Goal: Contribute content

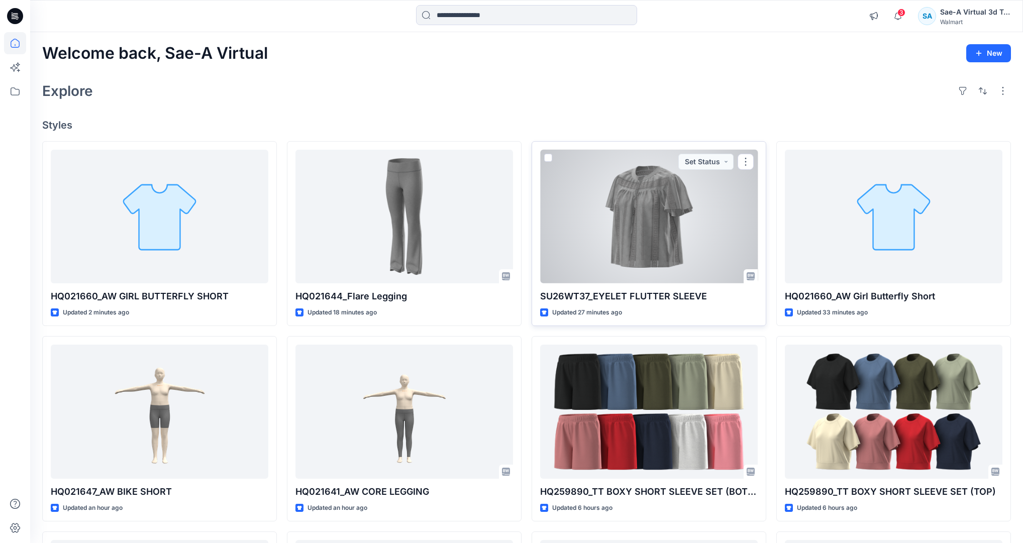
click at [679, 219] on div at bounding box center [649, 217] width 218 height 134
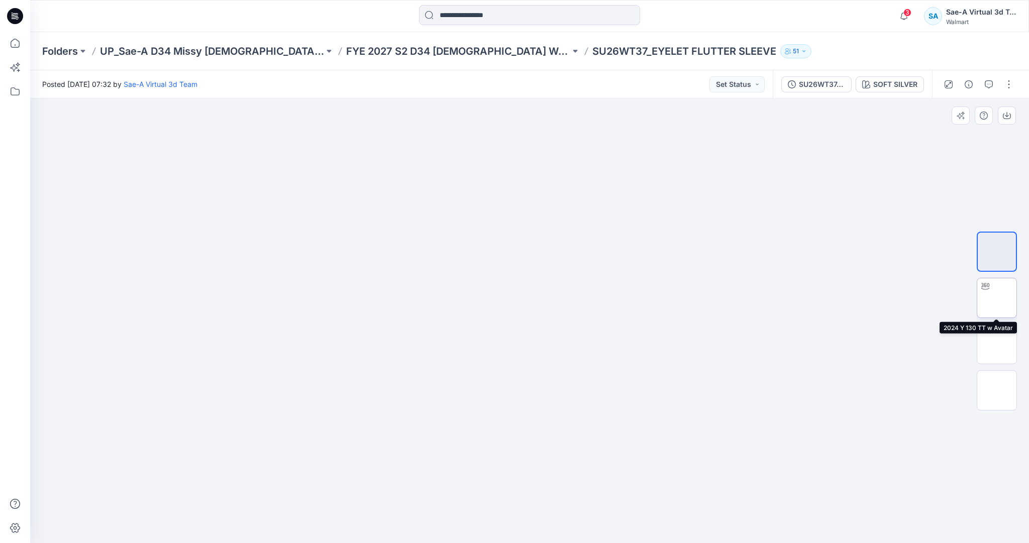
click at [997, 298] on img at bounding box center [997, 298] width 0 height 0
click at [985, 83] on icon "button" at bounding box center [989, 84] width 8 height 8
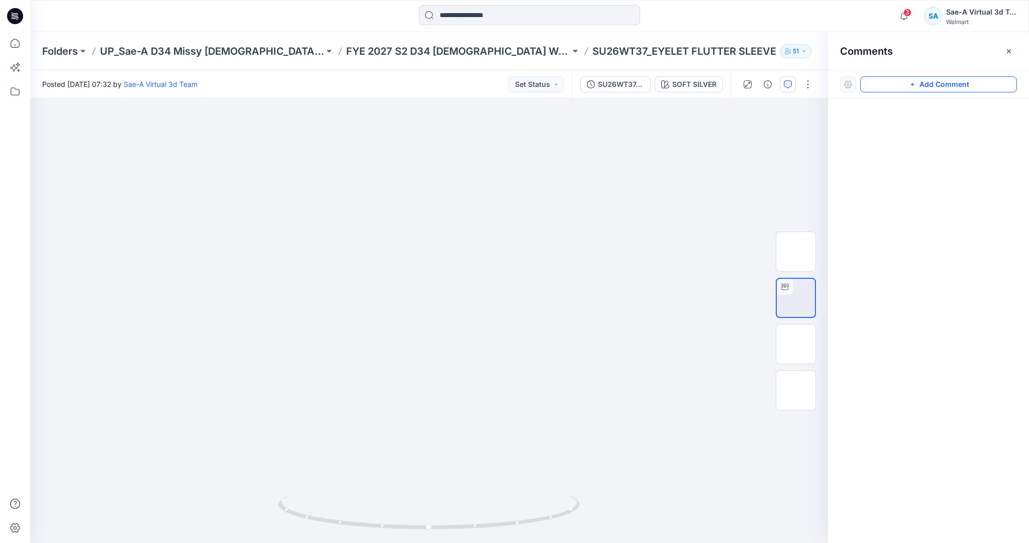
click at [955, 85] on button "Add Comment" at bounding box center [938, 84] width 157 height 16
click at [141, 271] on div "1" at bounding box center [429, 320] width 798 height 445
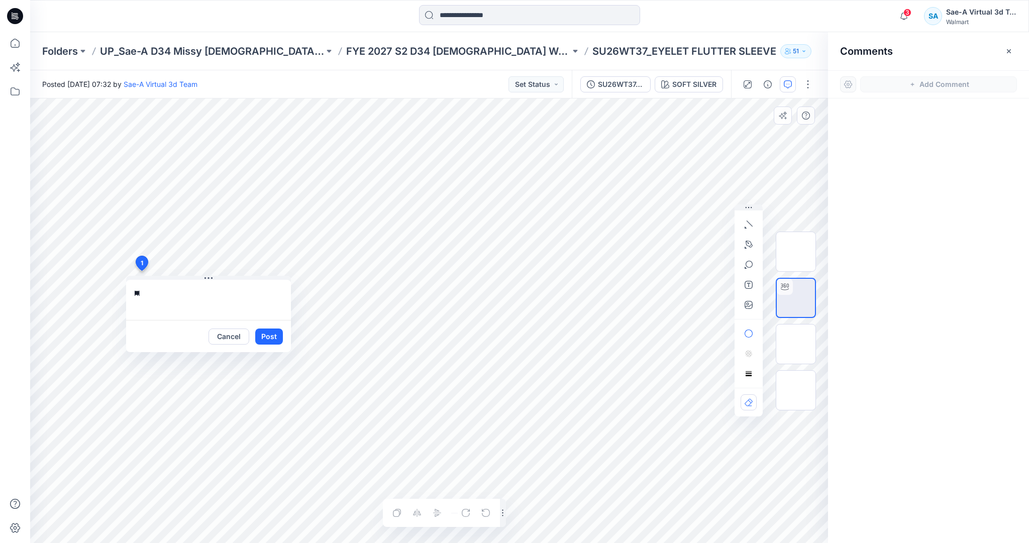
type textarea "*"
type textarea "**********"
click at [277, 336] on button "Post" at bounding box center [269, 337] width 28 height 16
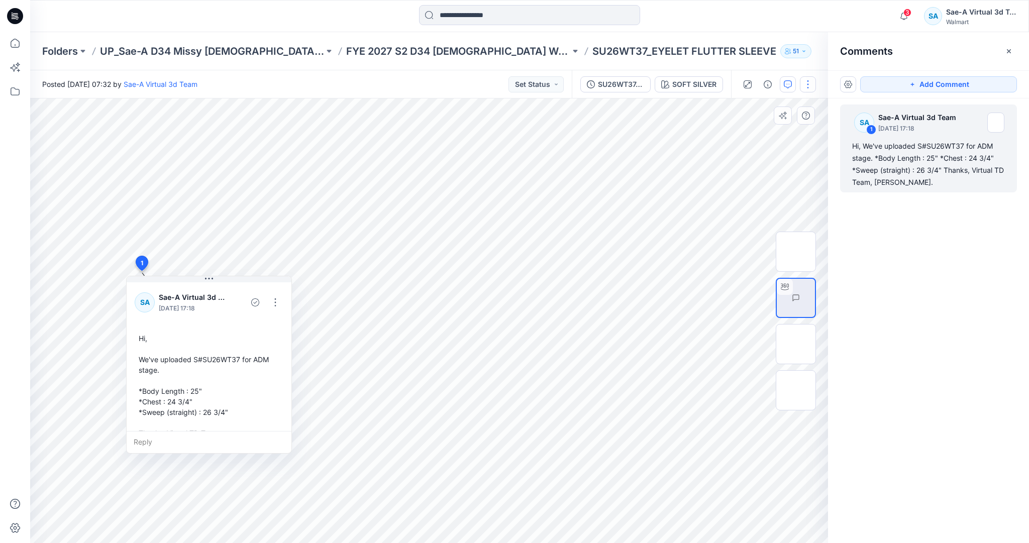
click at [809, 80] on button "button" at bounding box center [808, 84] width 16 height 16
click at [758, 131] on button "Edit" at bounding box center [765, 136] width 92 height 19
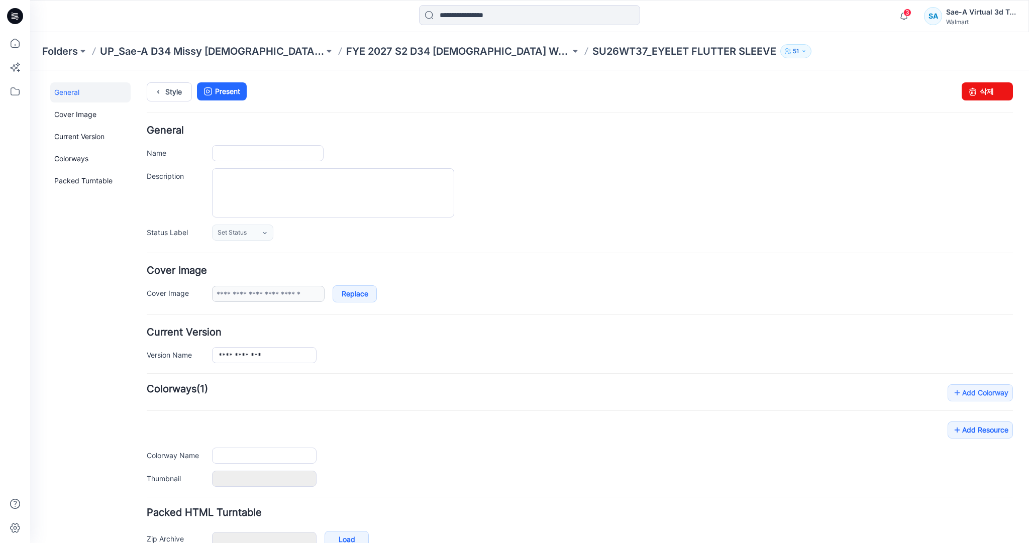
type input "**********"
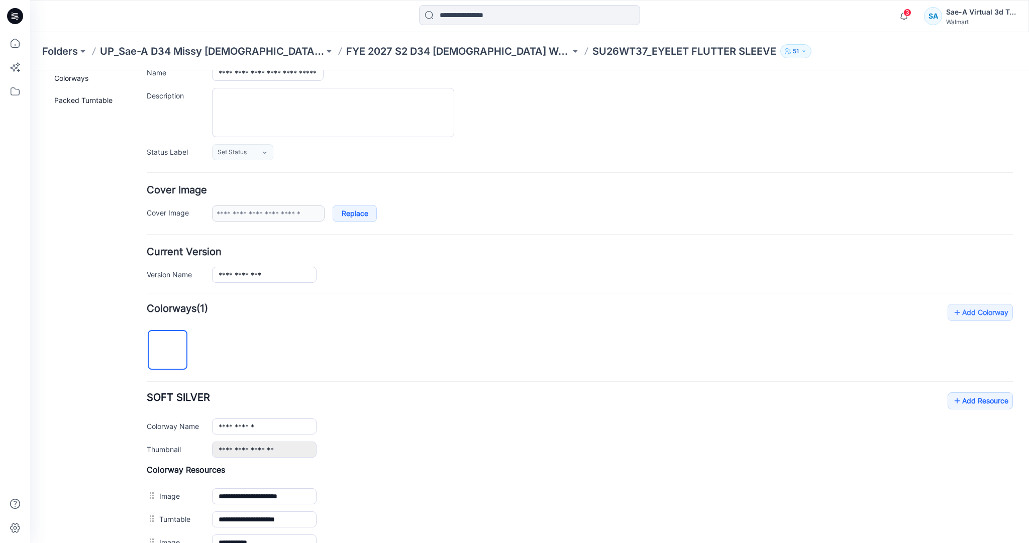
scroll to position [121, 0]
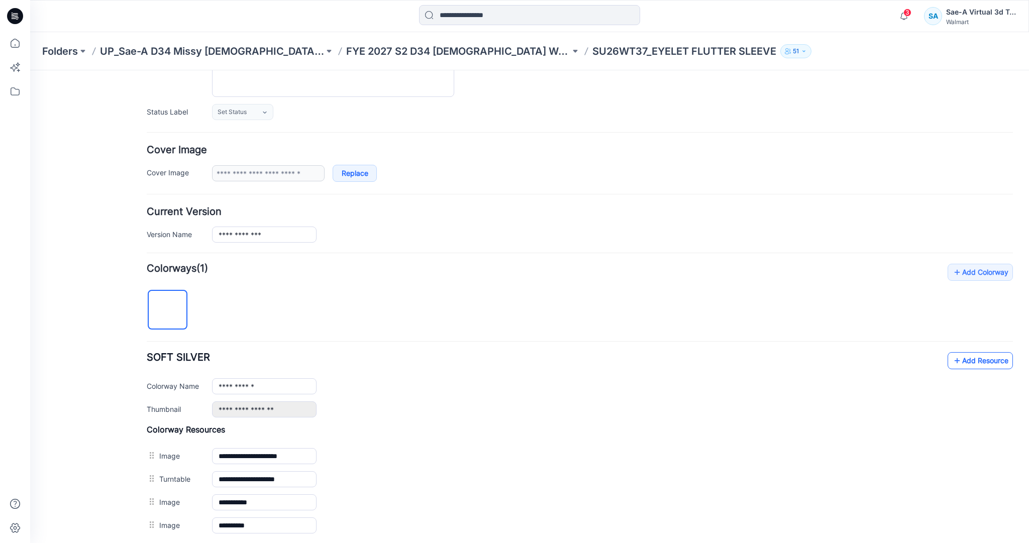
click at [974, 360] on link "Add Resource" at bounding box center [980, 360] width 65 height 17
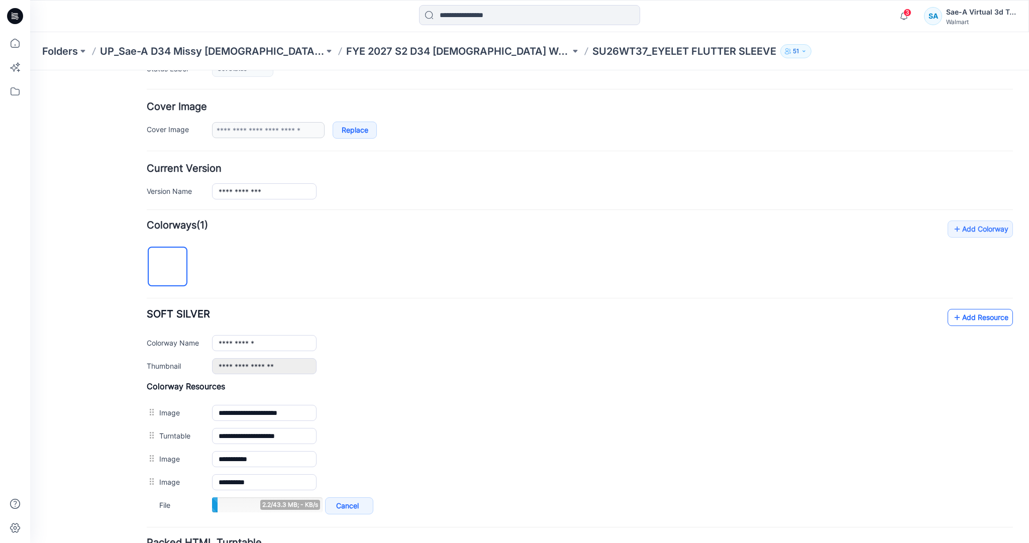
scroll to position [241, 0]
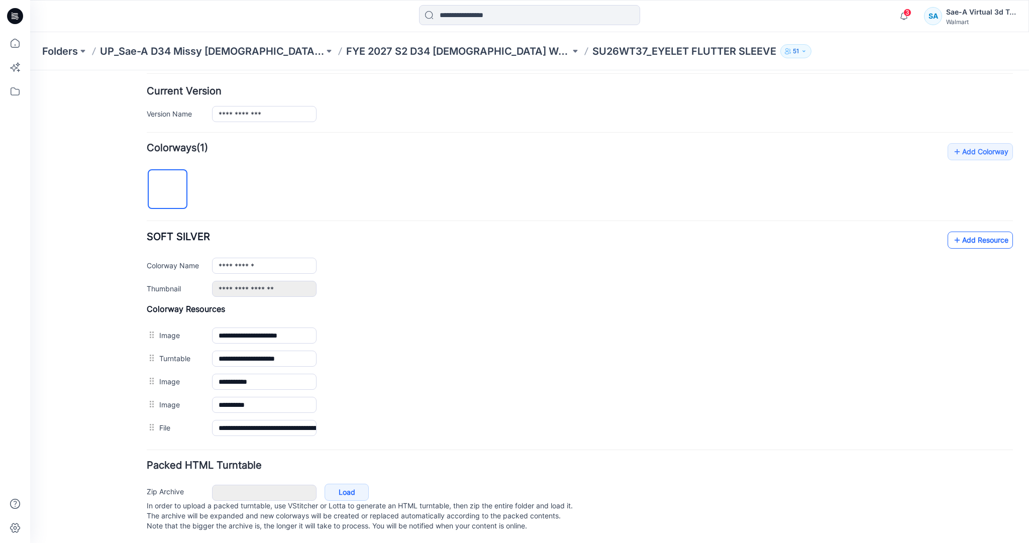
click at [977, 239] on link "Add Resource" at bounding box center [980, 240] width 65 height 17
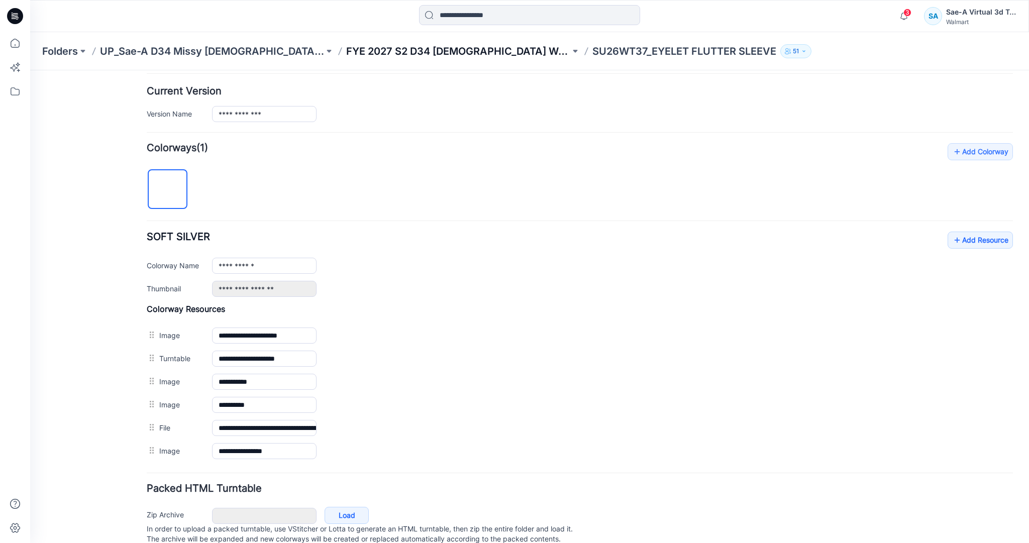
click at [532, 53] on p "FYE 2027 S2 D34 Ladies Woven Tops - Sae-A" at bounding box center [458, 51] width 224 height 14
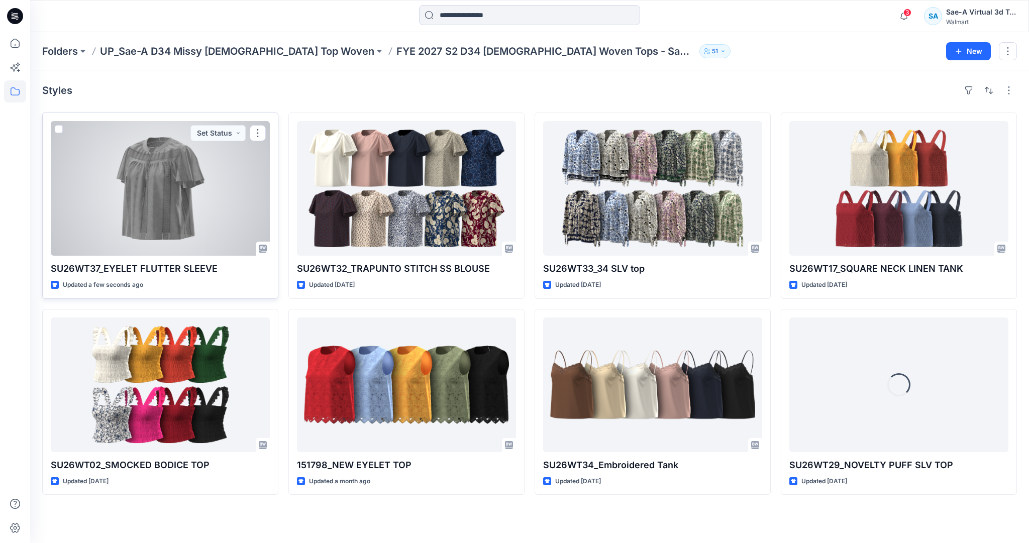
click at [194, 237] on div at bounding box center [160, 188] width 219 height 135
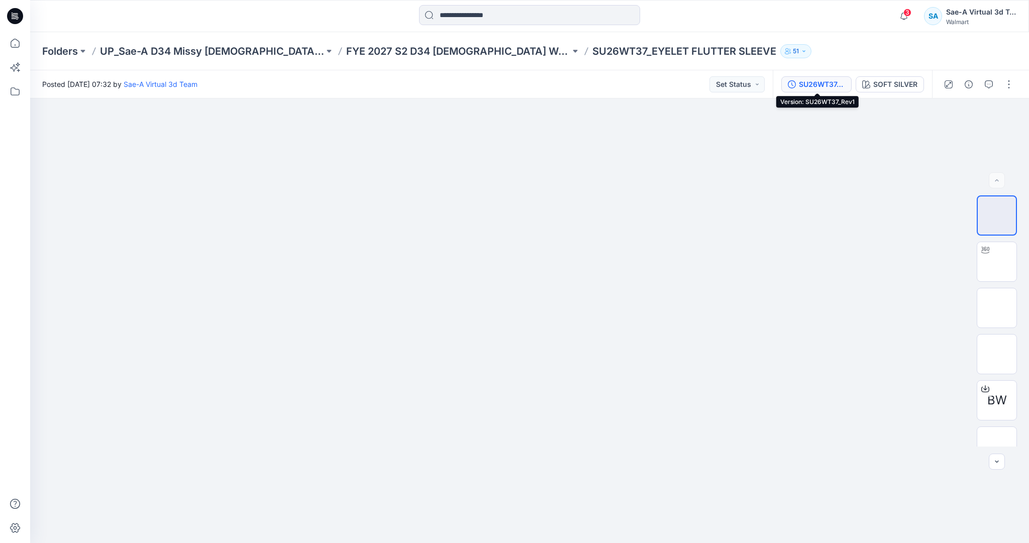
click at [830, 90] on button "SU26WT37_Rev1" at bounding box center [816, 84] width 70 height 16
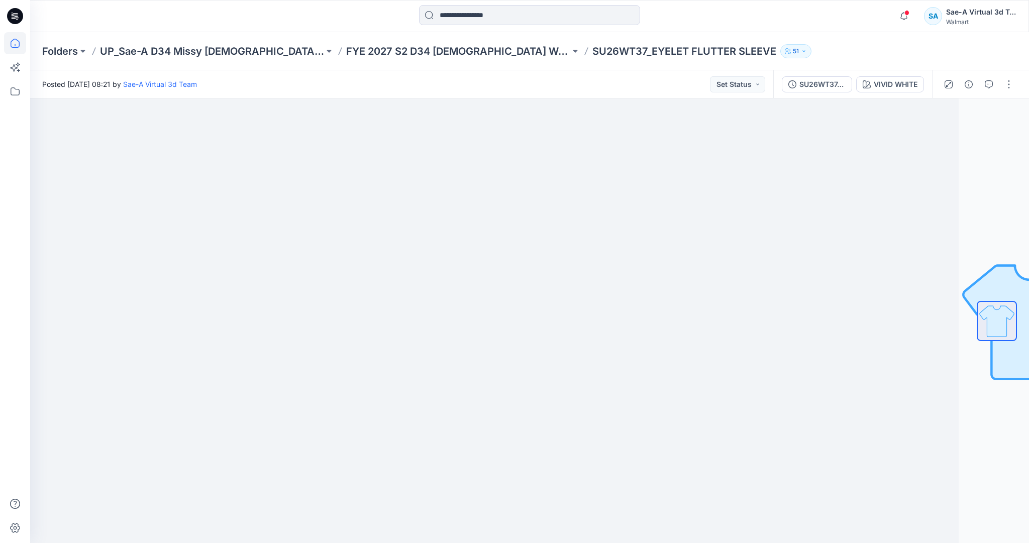
click at [24, 44] on icon at bounding box center [15, 43] width 22 height 22
